Goal: Task Accomplishment & Management: Manage account settings

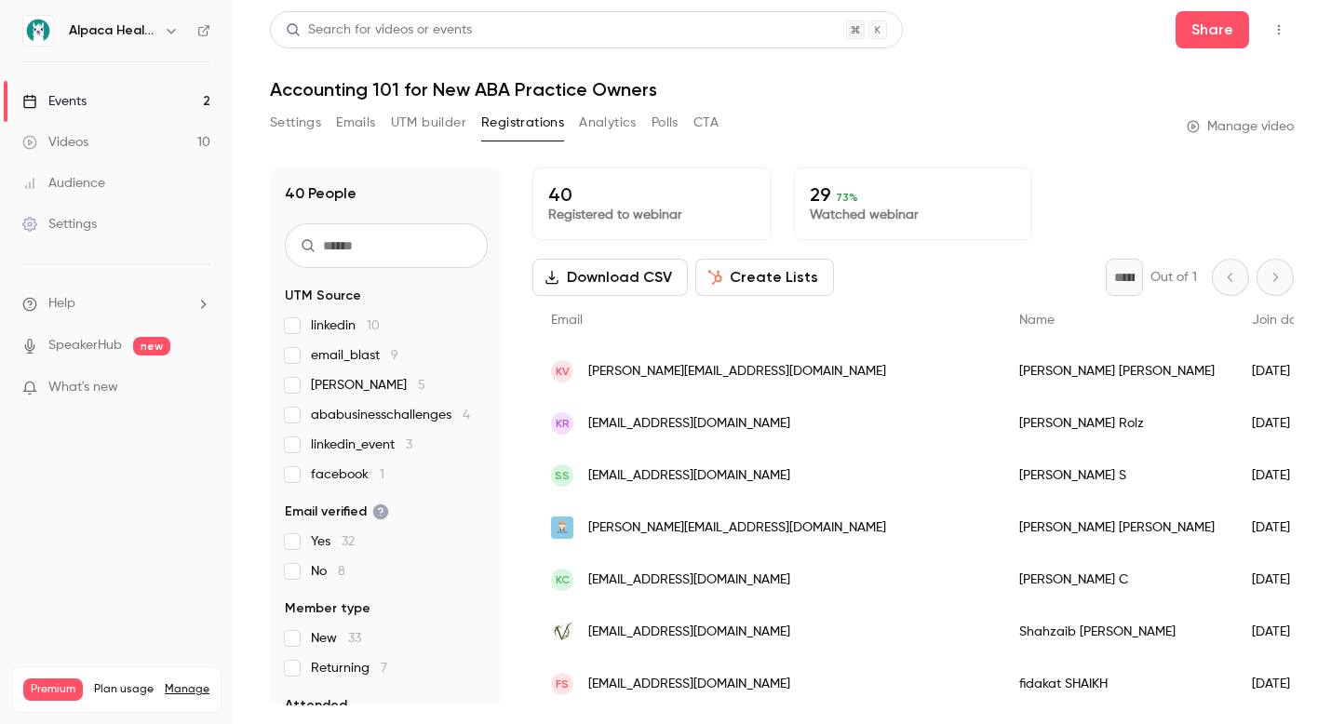
click at [165, 28] on icon "button" at bounding box center [171, 30] width 15 height 15
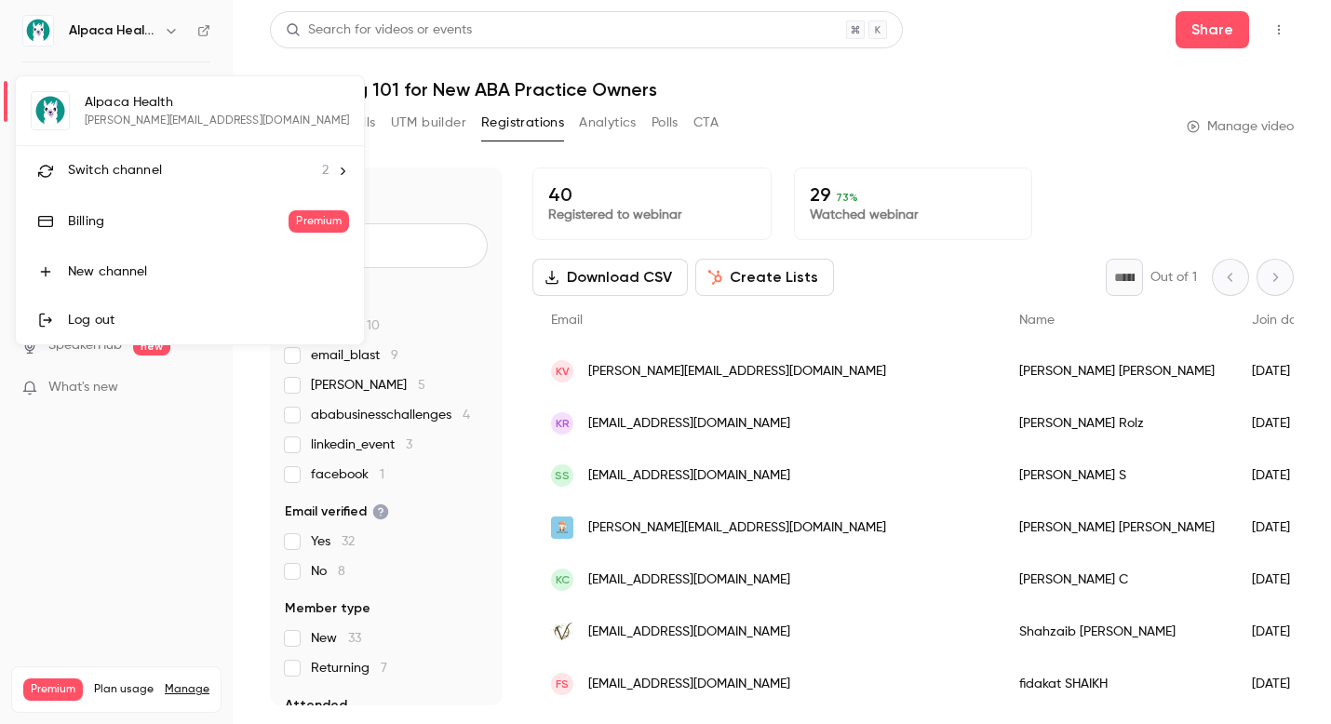
click at [131, 169] on span "Switch channel" at bounding box center [115, 171] width 94 height 20
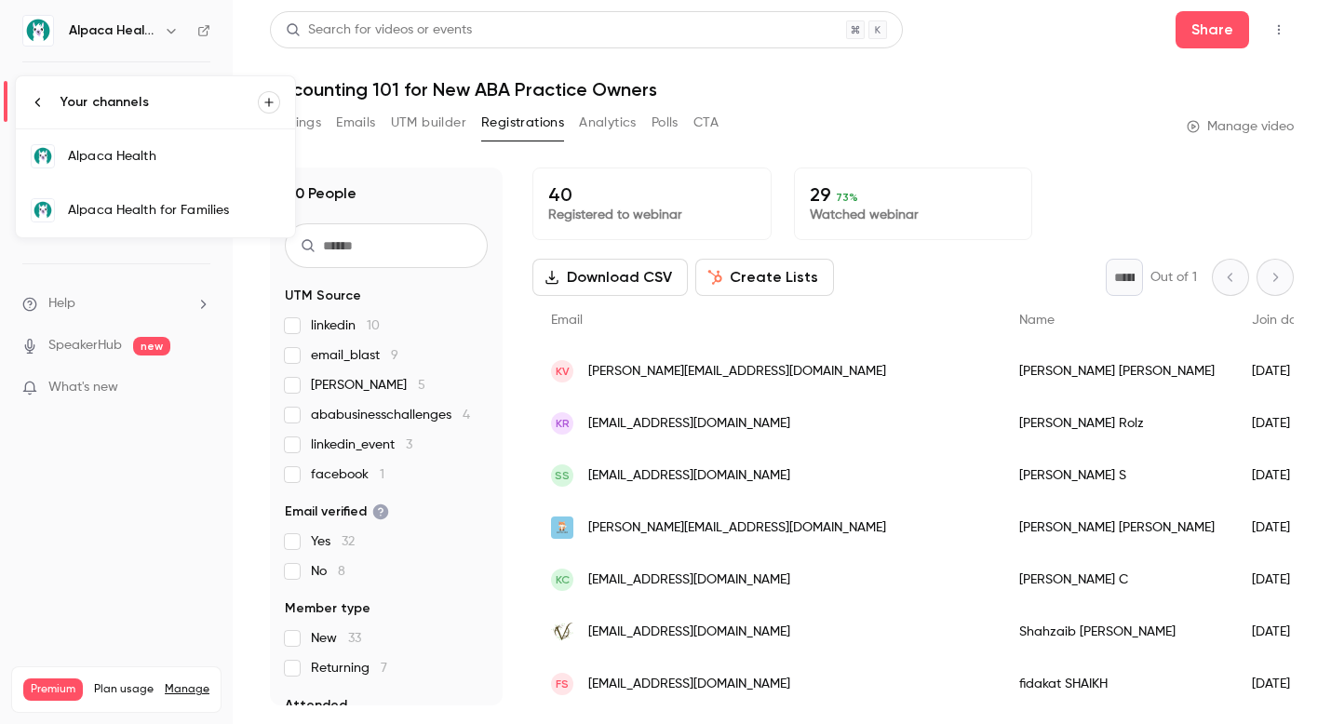
click at [134, 197] on link "Alpaca Health for Families" at bounding box center [155, 210] width 279 height 54
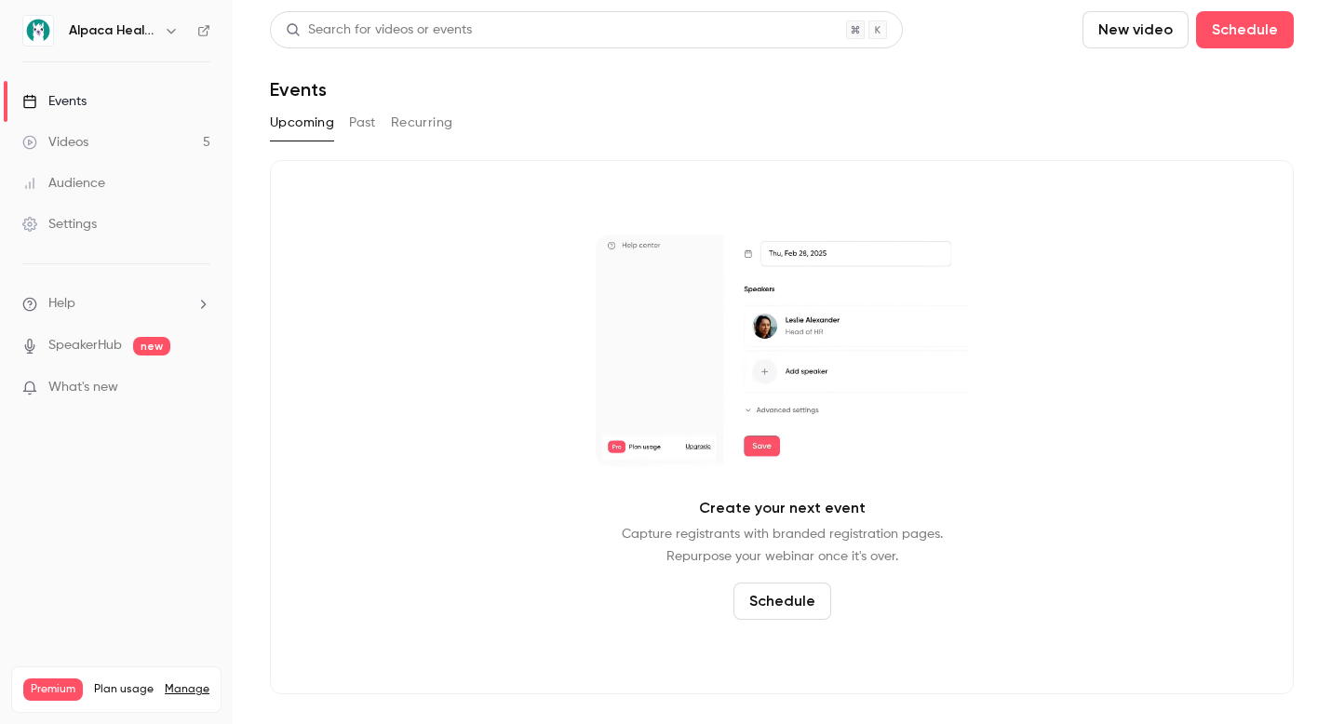
click at [161, 142] on link "Videos 5" at bounding box center [116, 142] width 233 height 41
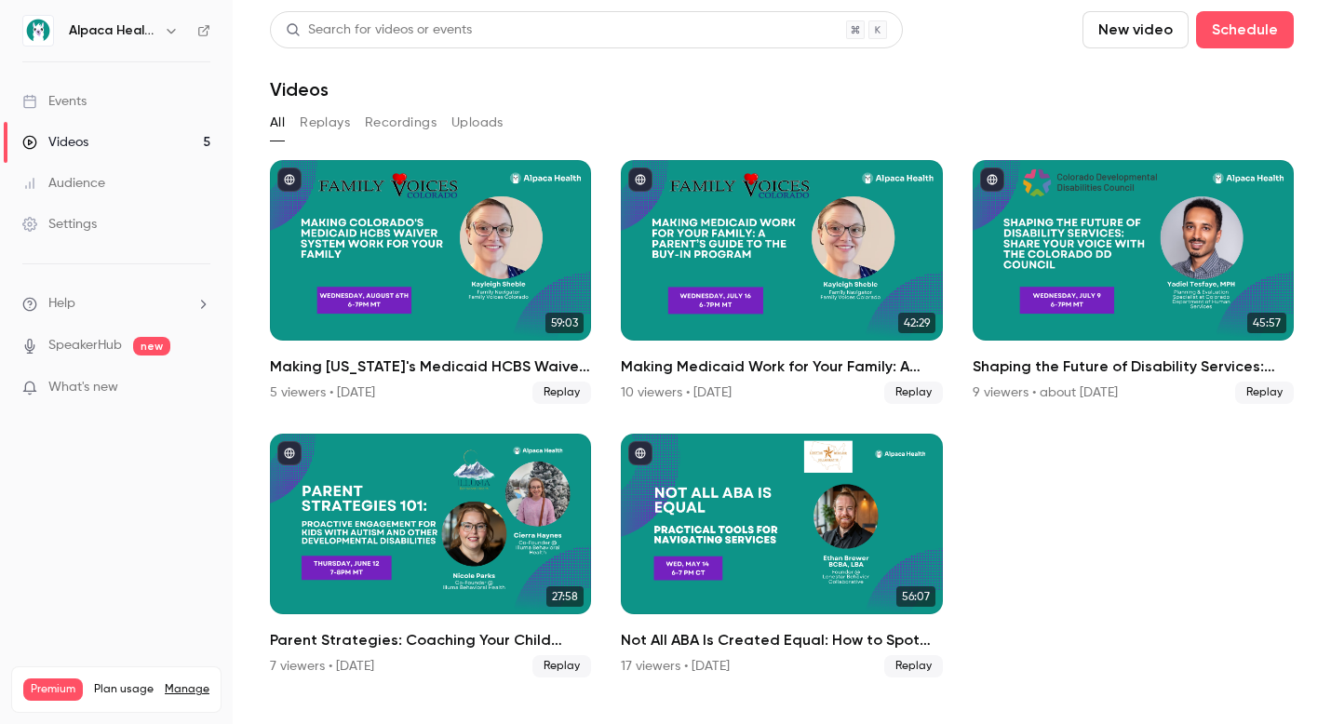
click at [84, 224] on div "Settings" at bounding box center [59, 224] width 74 height 19
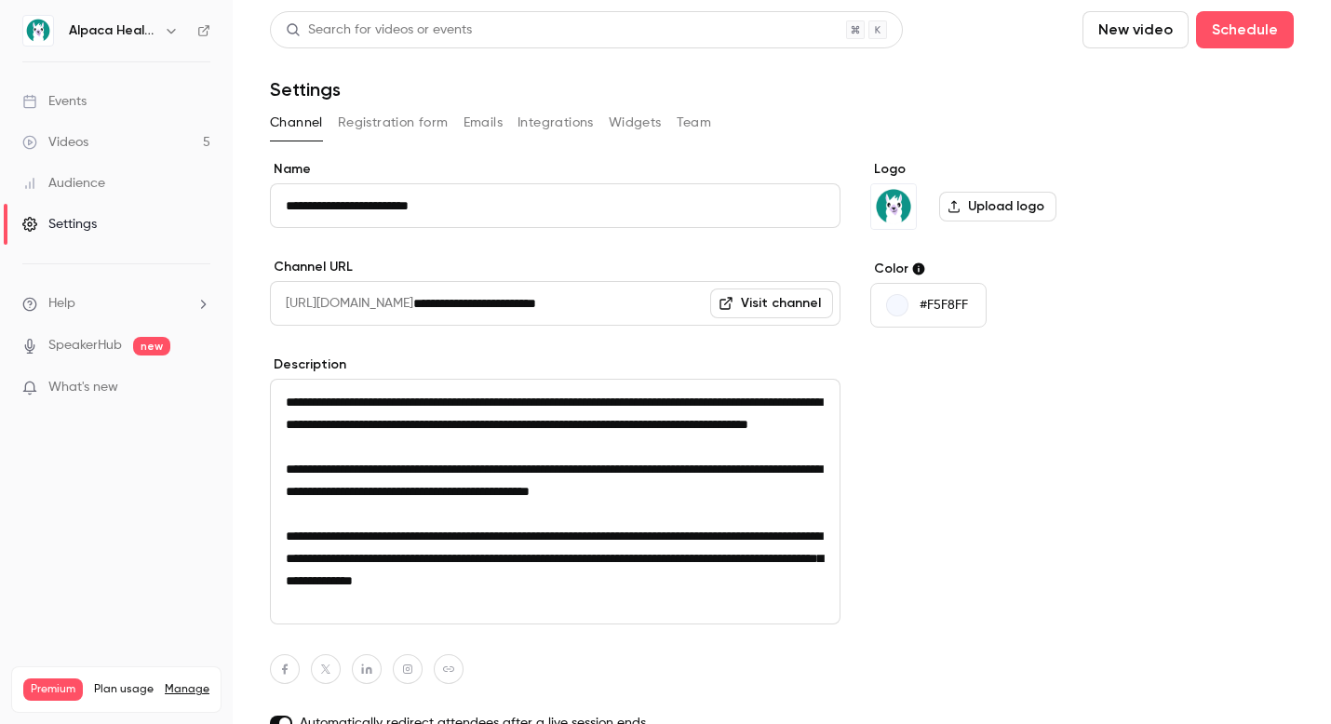
click at [690, 117] on button "Team" at bounding box center [694, 123] width 35 height 30
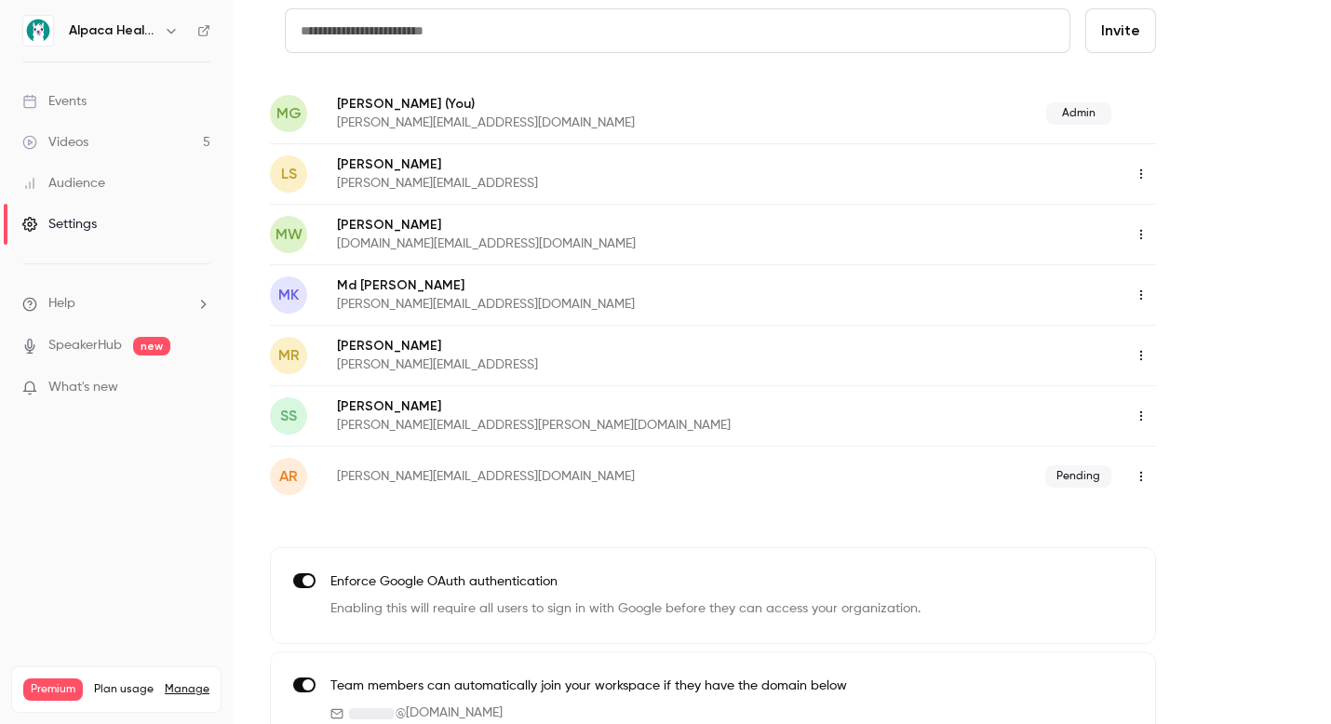
scroll to position [123, 0]
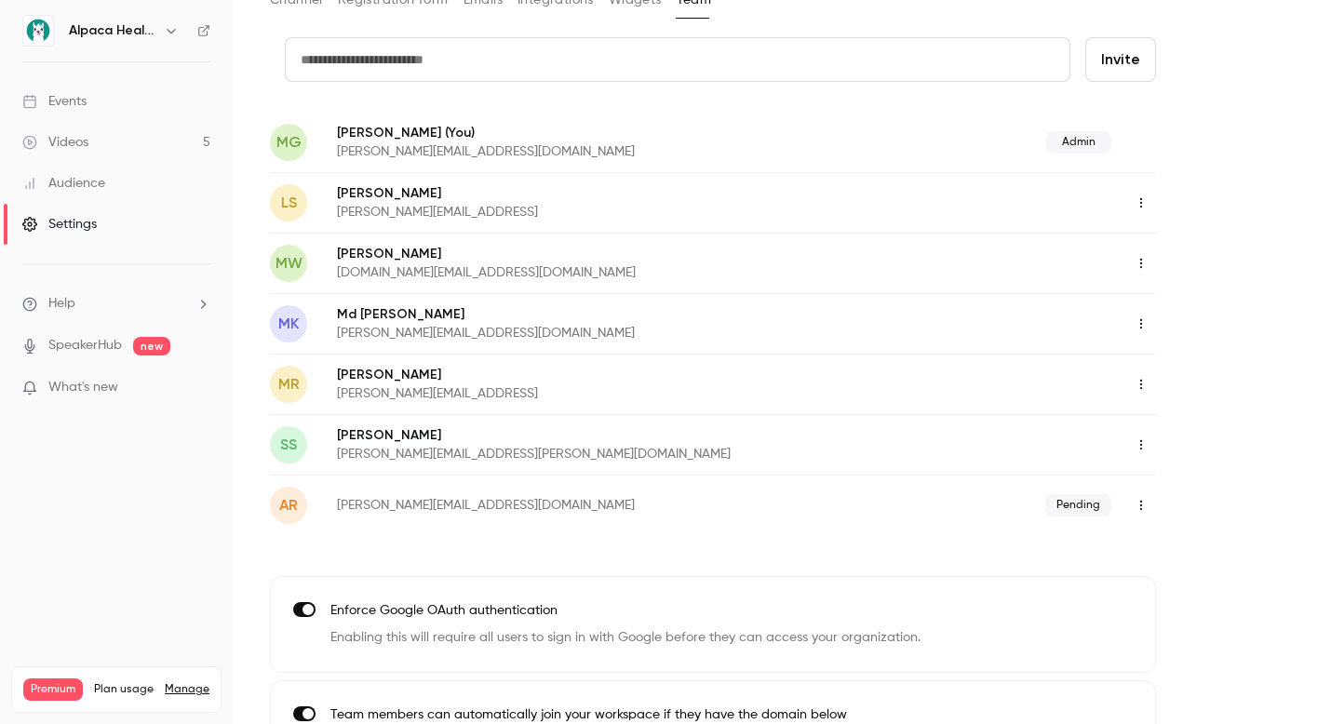
click at [1104, 72] on button "Invite" at bounding box center [1121, 59] width 71 height 45
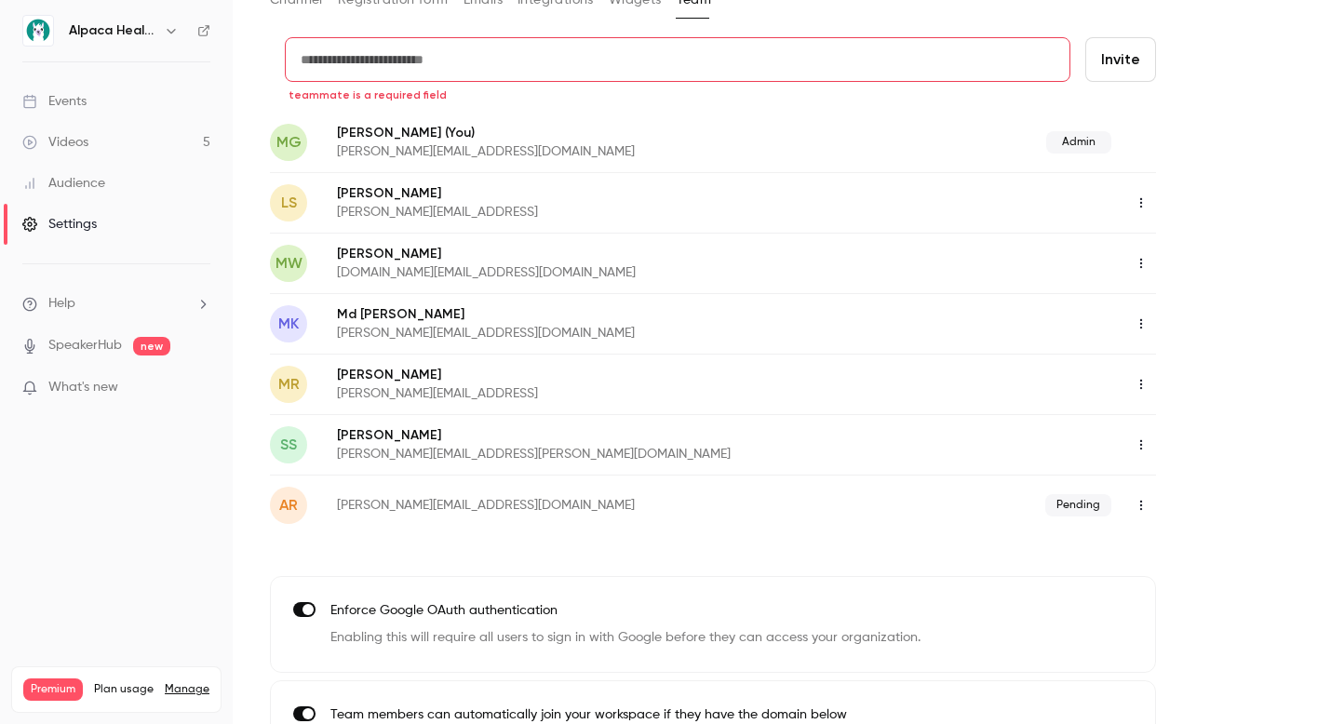
click at [591, 66] on input "text" at bounding box center [678, 59] width 786 height 45
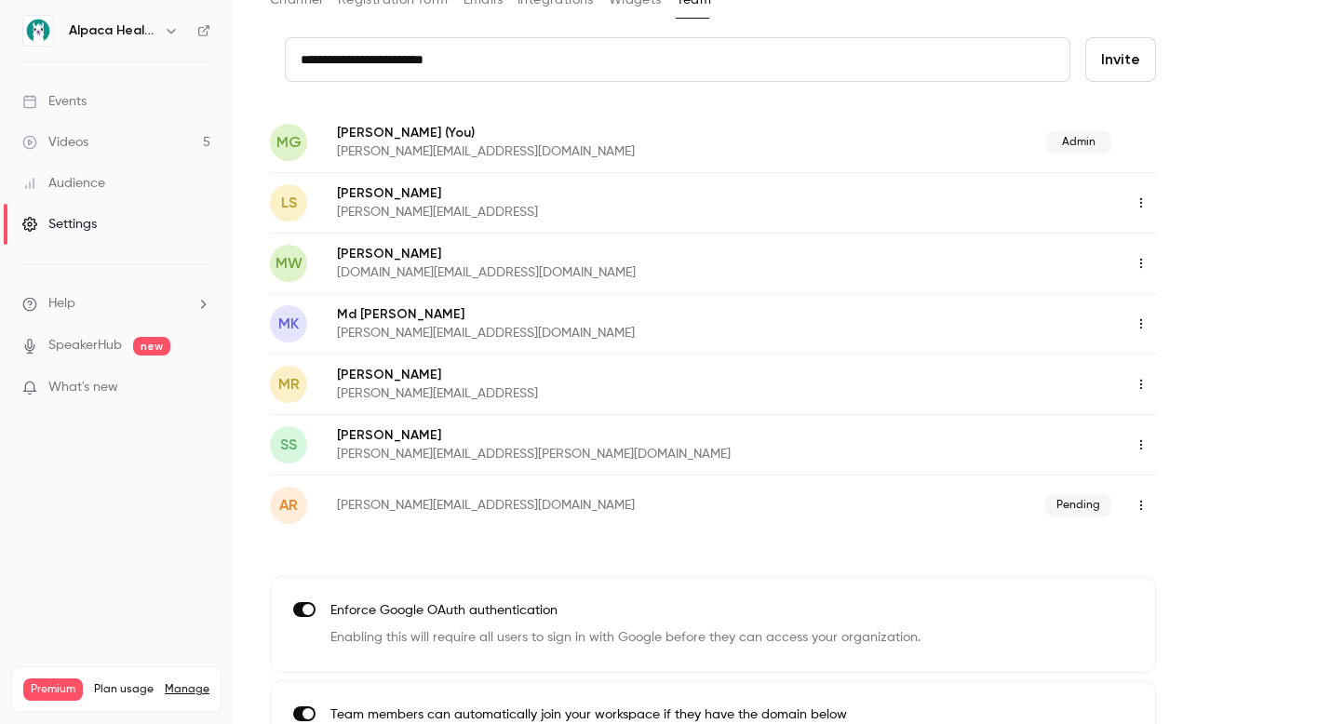
type input "**********"
click at [1118, 67] on button "Invite" at bounding box center [1121, 59] width 71 height 45
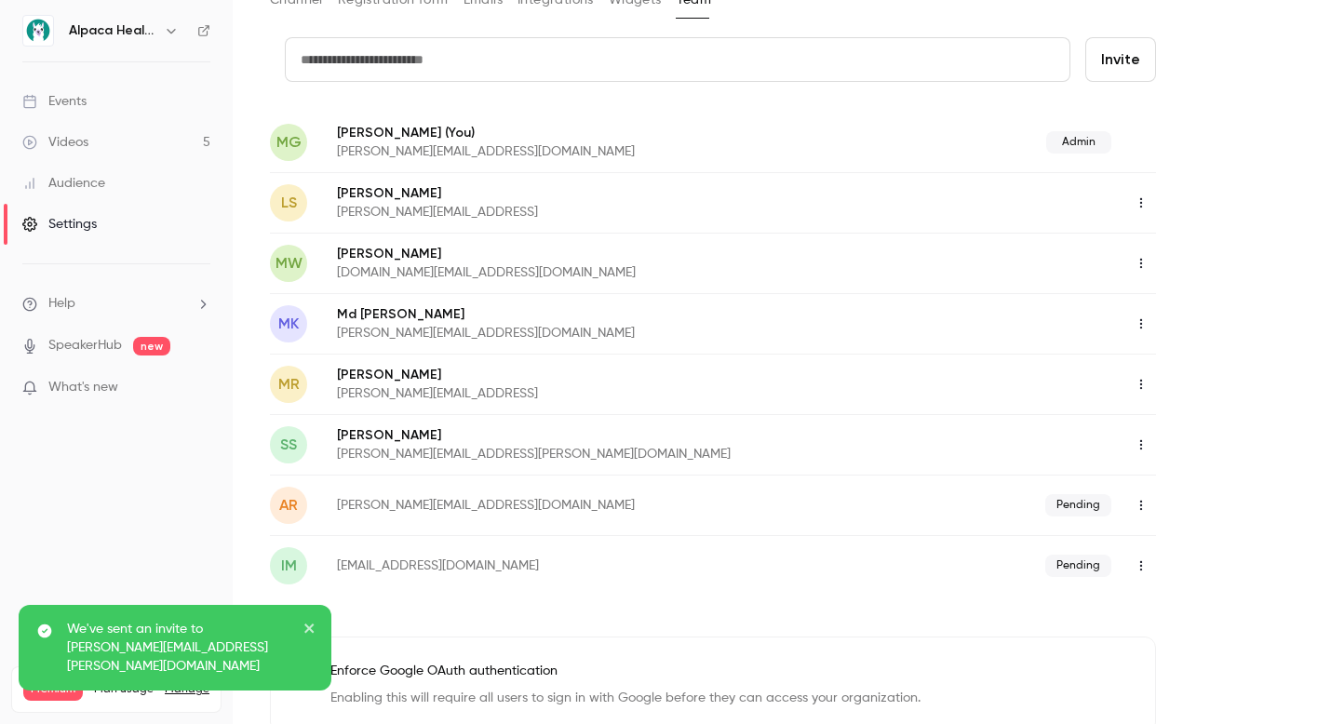
scroll to position [248, 0]
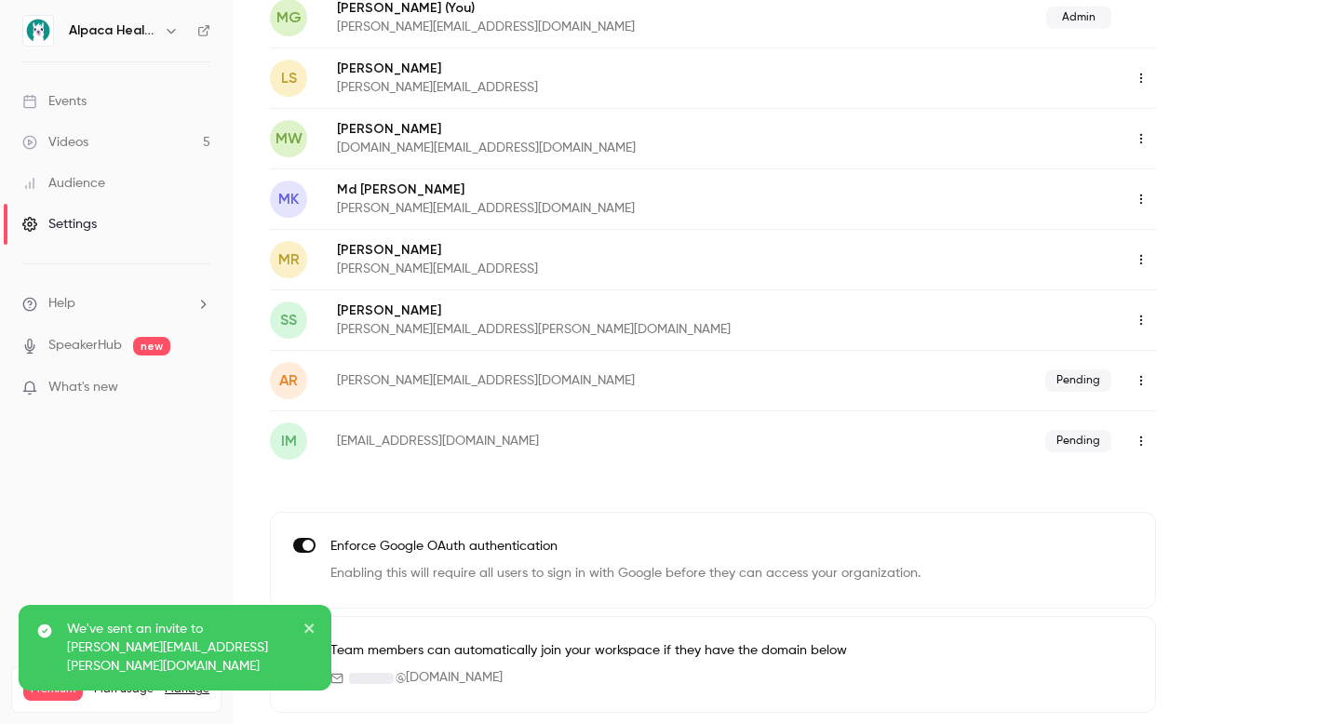
click at [87, 112] on link "Events" at bounding box center [116, 101] width 233 height 41
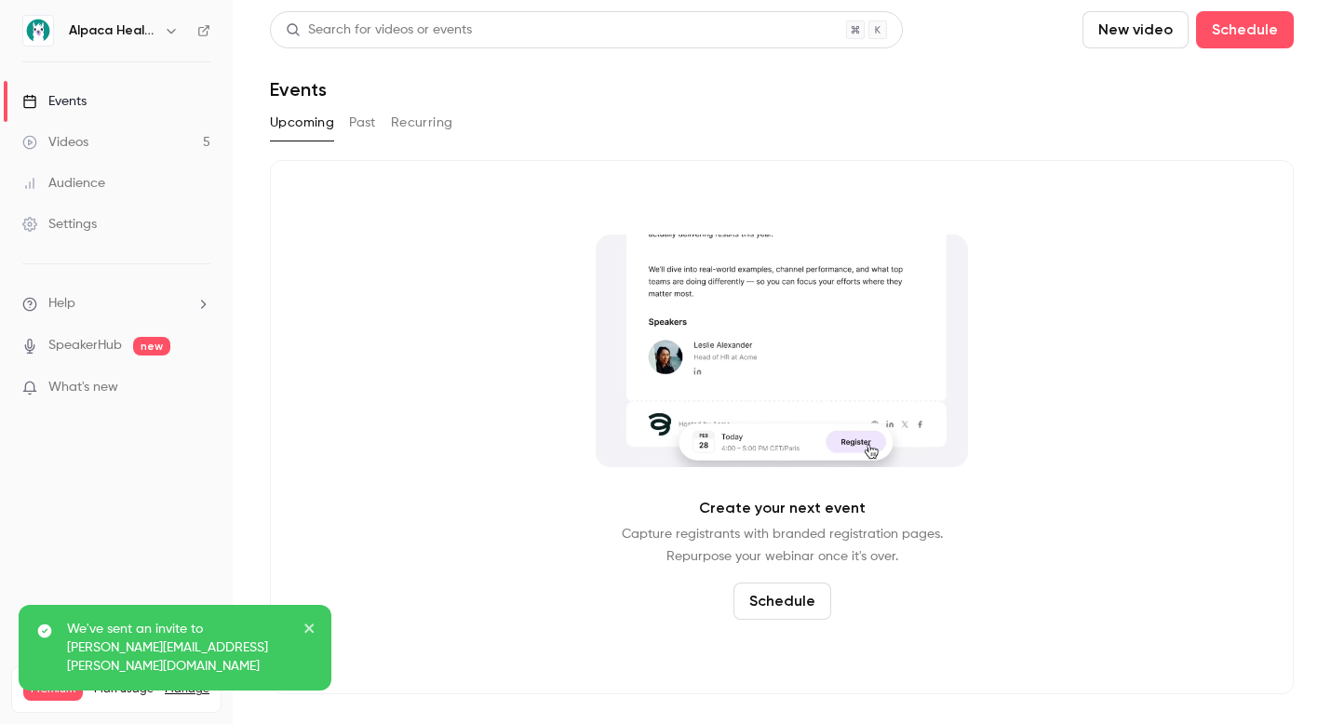
click at [130, 148] on link "Videos 5" at bounding box center [116, 142] width 233 height 41
